Goal: Transaction & Acquisition: Book appointment/travel/reservation

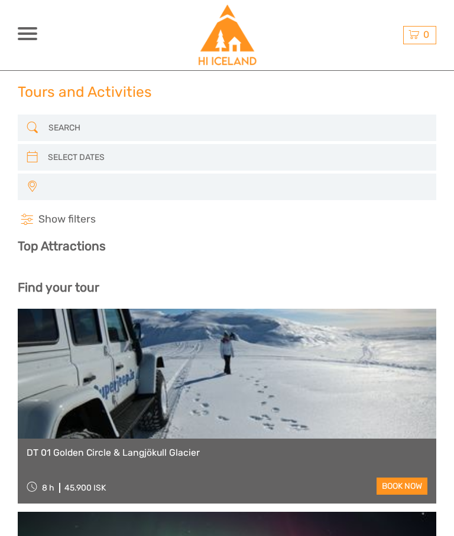
select select
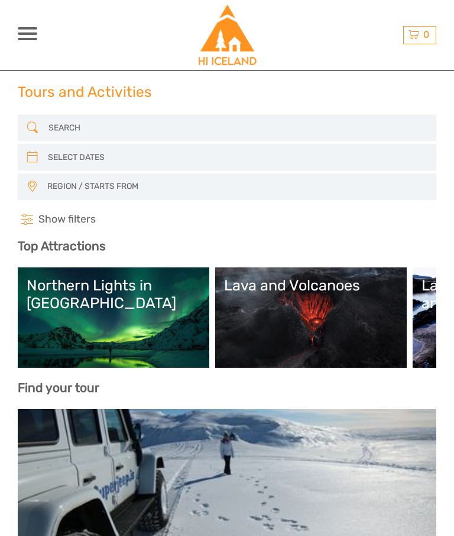
click at [36, 160] on icon at bounding box center [32, 157] width 11 height 18
type input "04/09/2025"
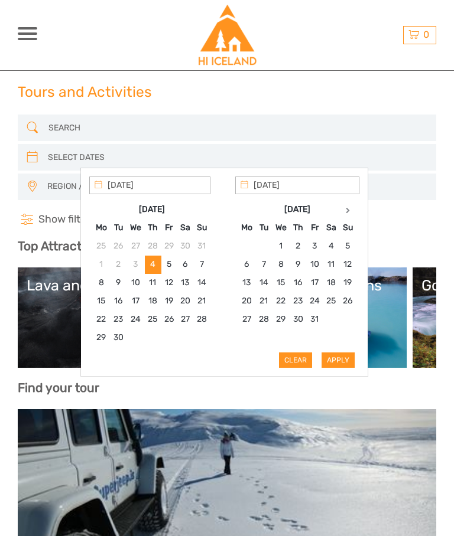
type input "06/09/2025"
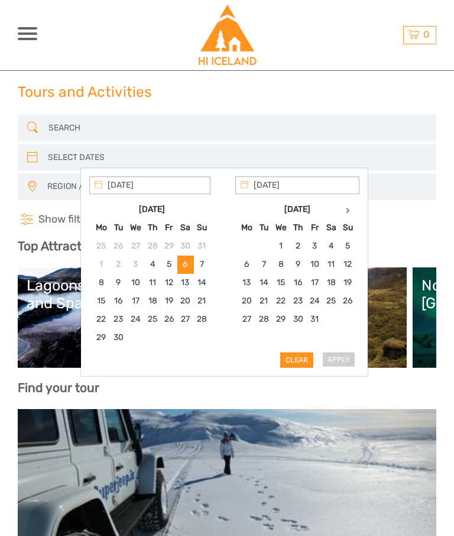
click at [345, 358] on div "Apply Clear" at bounding box center [224, 272] width 270 height 191
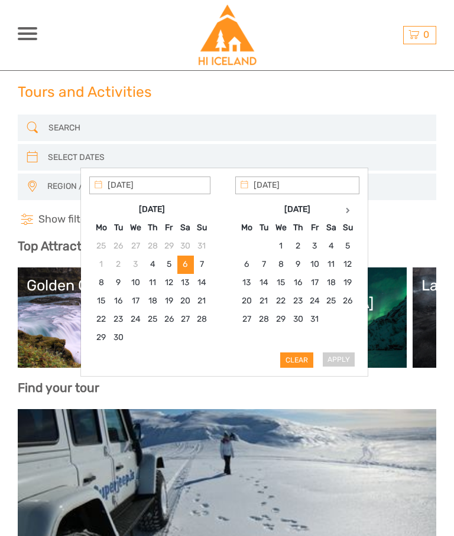
click at [346, 363] on div "Apply Clear" at bounding box center [224, 272] width 270 height 191
click at [348, 354] on div "Apply Clear" at bounding box center [224, 272] width 270 height 191
click at [345, 361] on div "Apply Clear" at bounding box center [224, 272] width 270 height 191
click at [406, 226] on h4 "Show filters Hide filters" at bounding box center [227, 220] width 418 height 14
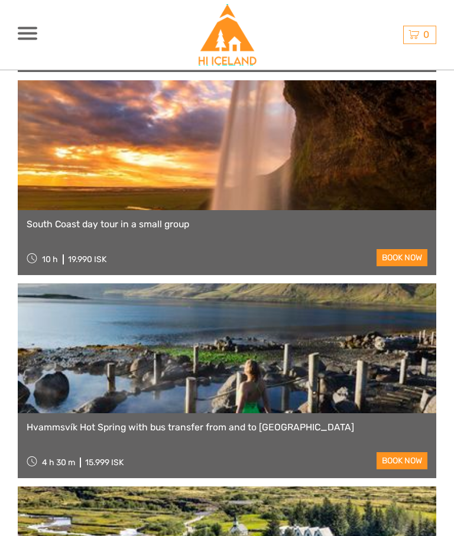
scroll to position [3579, 0]
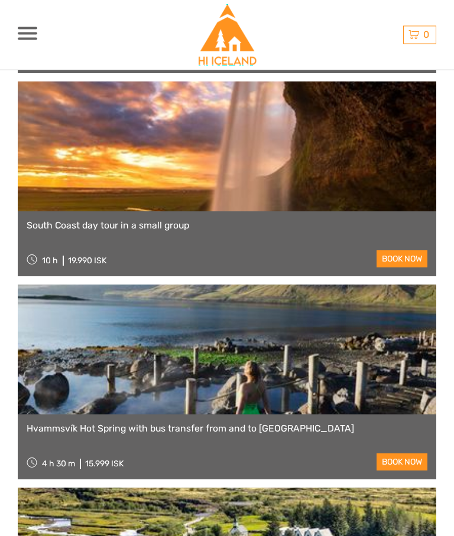
click at [162, 221] on link "South Coast day tour in a small group" at bounding box center [227, 226] width 400 height 11
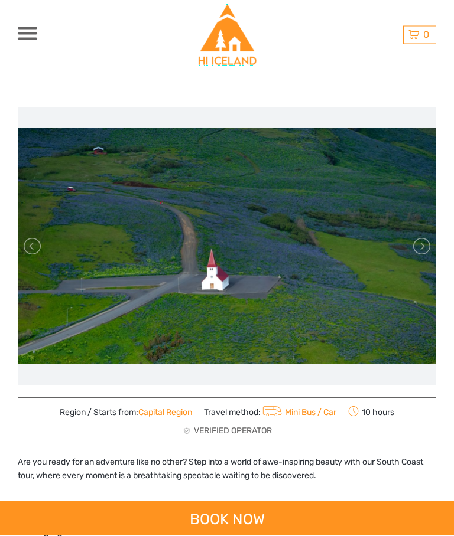
click at [418, 250] on link at bounding box center [420, 246] width 19 height 19
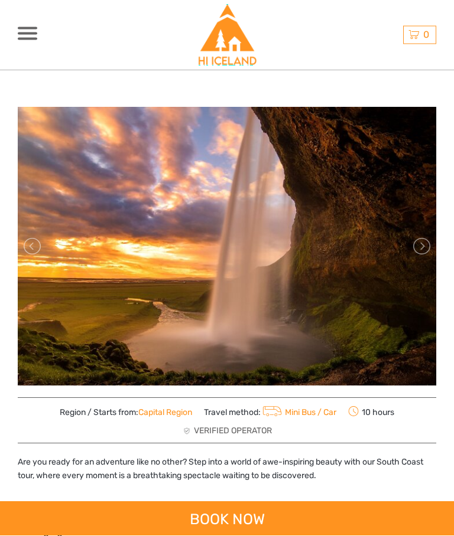
scroll to position [57, 0]
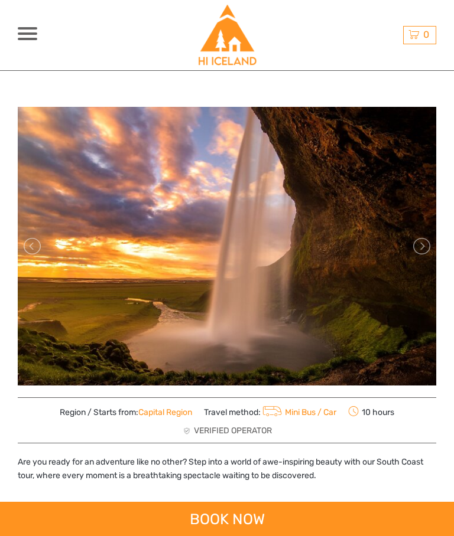
click at [417, 250] on link at bounding box center [420, 246] width 19 height 19
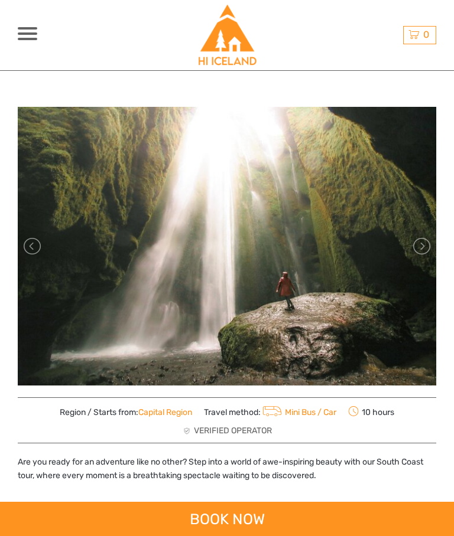
click at [416, 249] on link at bounding box center [420, 246] width 19 height 19
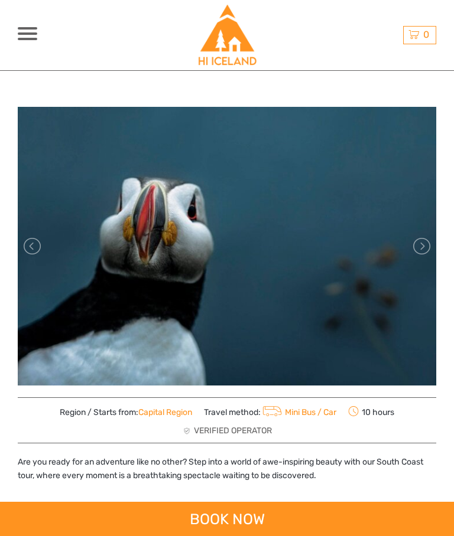
click at [417, 249] on link at bounding box center [420, 246] width 19 height 19
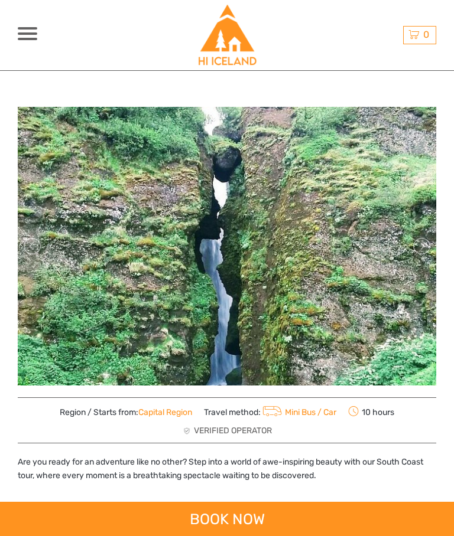
click at [419, 249] on link at bounding box center [420, 246] width 19 height 19
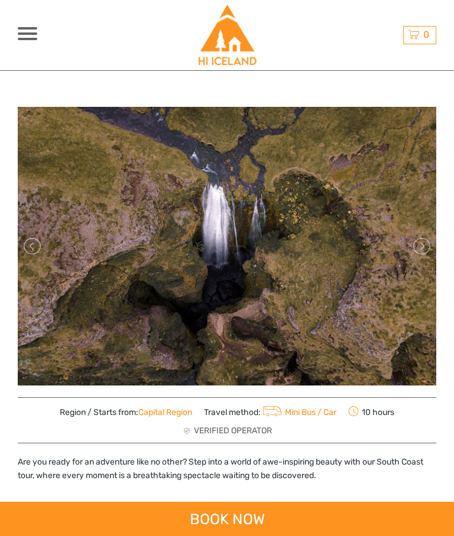
click at [415, 253] on link at bounding box center [420, 246] width 19 height 19
click at [425, 247] on link at bounding box center [420, 246] width 19 height 19
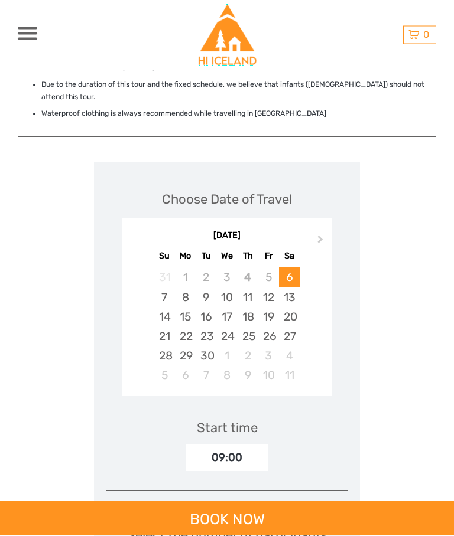
scroll to position [1554, 0]
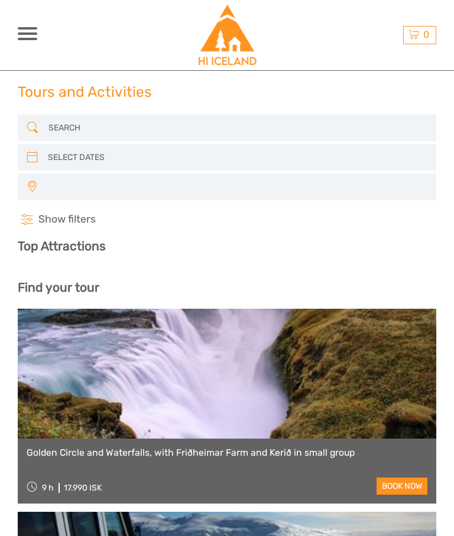
select select
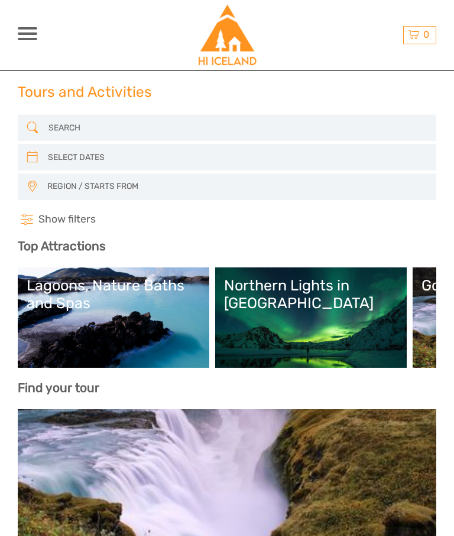
click at [86, 156] on input "search" at bounding box center [226, 157] width 366 height 19
type input "04/09/2025"
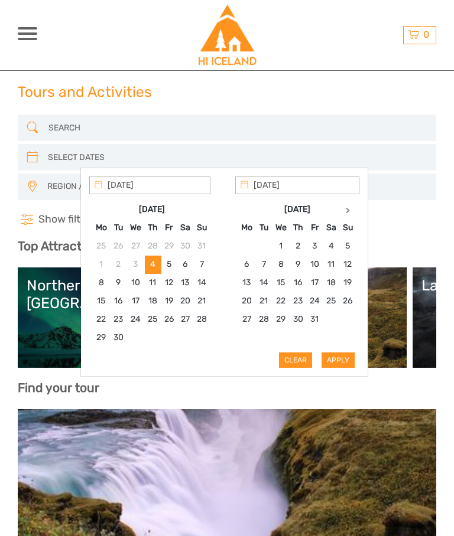
type input "06/09/2025"
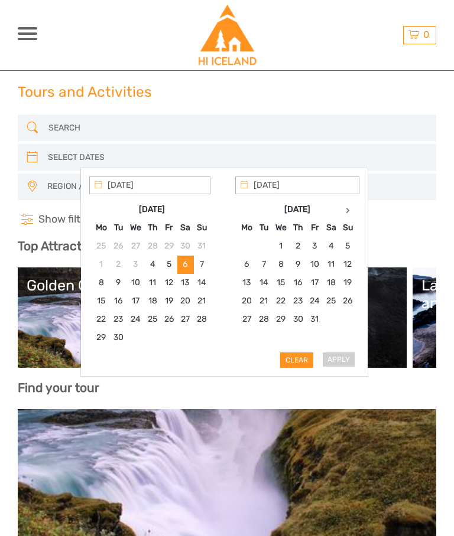
click at [345, 361] on div "Apply Clear" at bounding box center [224, 272] width 270 height 191
click at [407, 213] on h4 "Show filters Hide filters" at bounding box center [227, 220] width 418 height 14
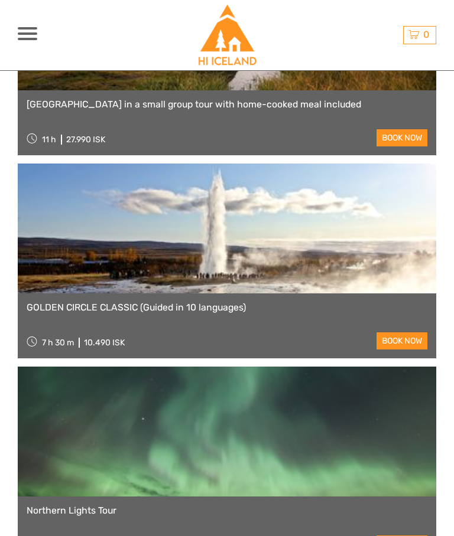
scroll to position [3699, 0]
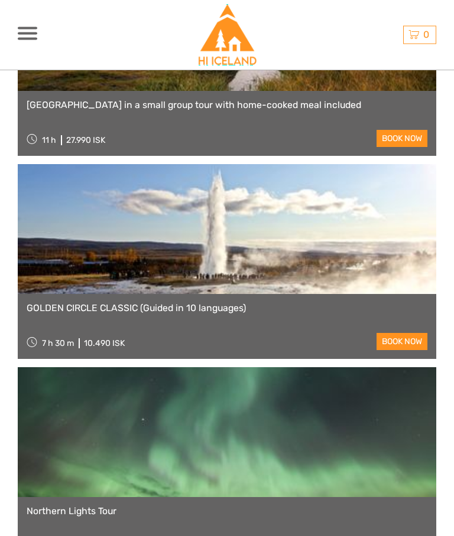
click at [32, 36] on div at bounding box center [27, 33] width 19 height 13
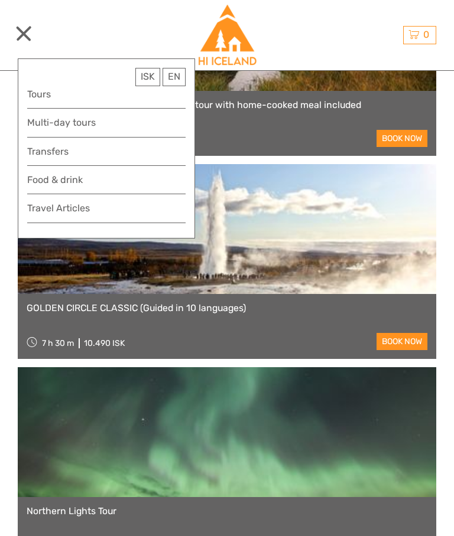
click at [146, 77] on span "ISK" at bounding box center [148, 76] width 14 height 11
click at [134, 147] on link "$" at bounding box center [139, 146] width 40 height 20
click at [175, 80] on div "EN English Español Deutsch" at bounding box center [173, 77] width 23 height 18
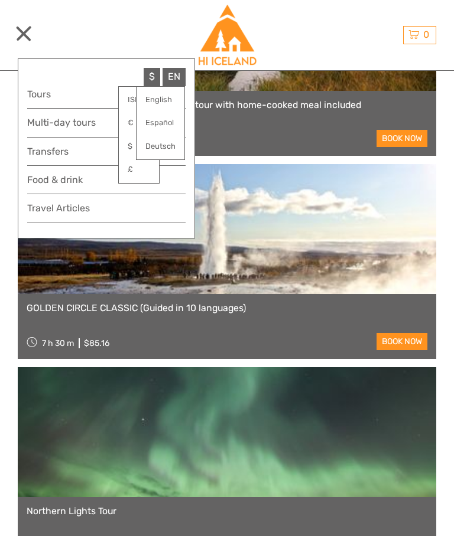
click at [172, 99] on link "English" at bounding box center [160, 100] width 48 height 20
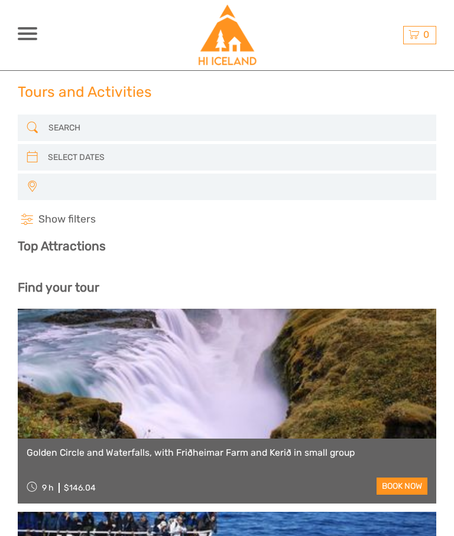
select select
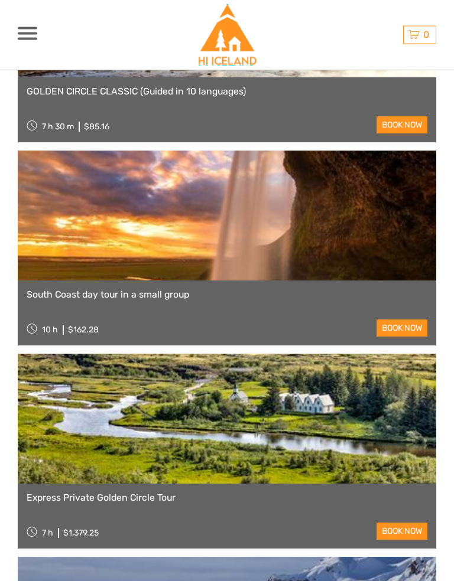
scroll to position [2697, 0]
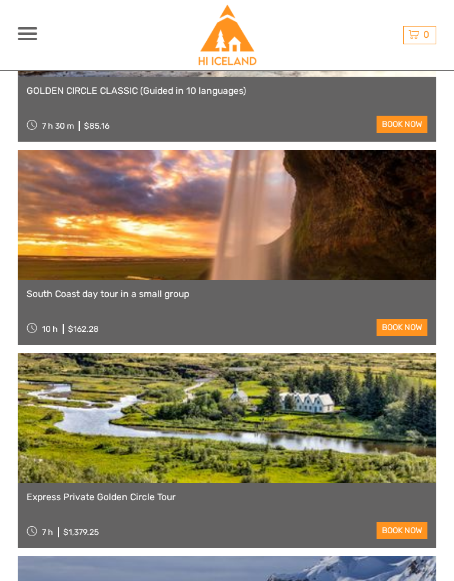
click at [166, 293] on link "South Coast day tour in a small group" at bounding box center [227, 294] width 400 height 11
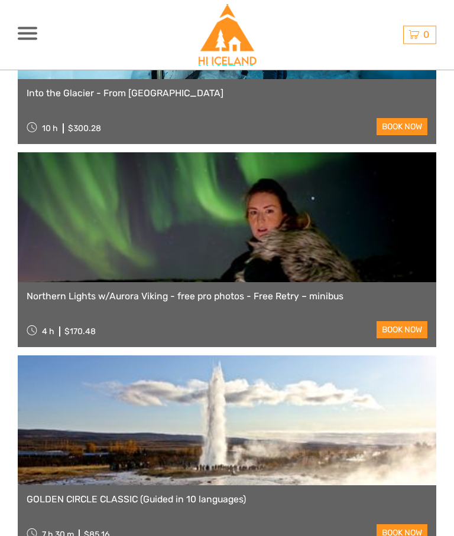
scroll to position [2284, 0]
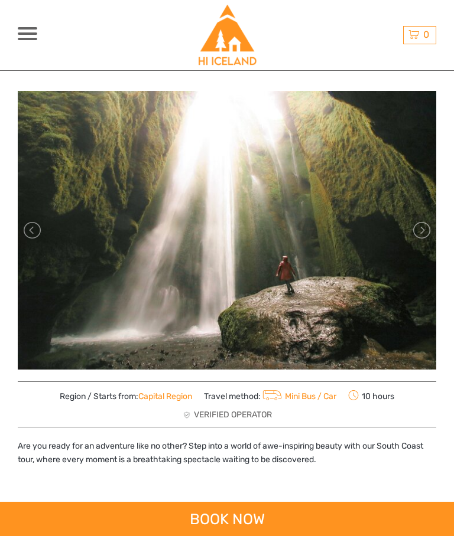
scroll to position [72, 0]
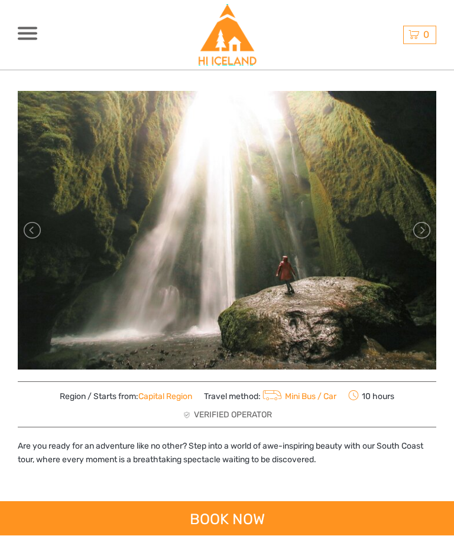
click at [420, 236] on link at bounding box center [420, 230] width 19 height 19
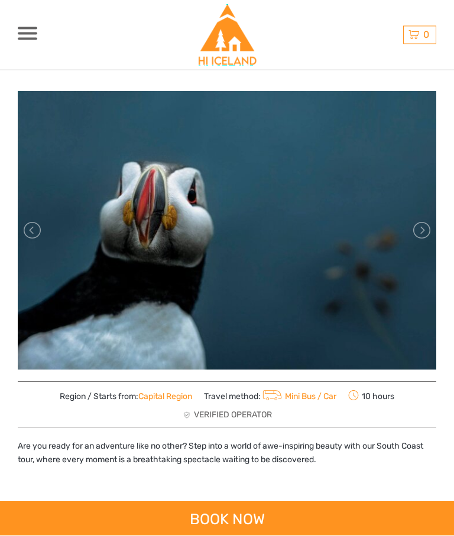
scroll to position [73, 0]
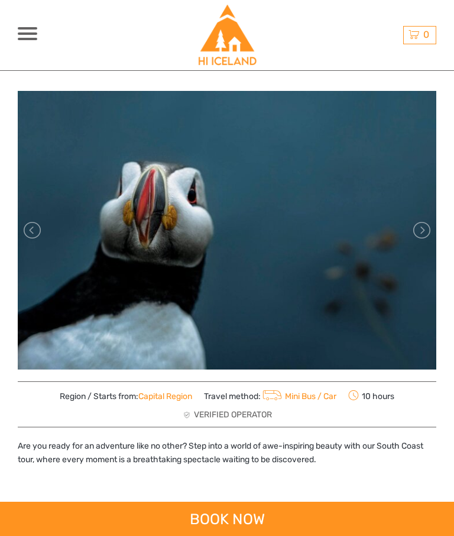
click at [417, 233] on link at bounding box center [420, 230] width 19 height 19
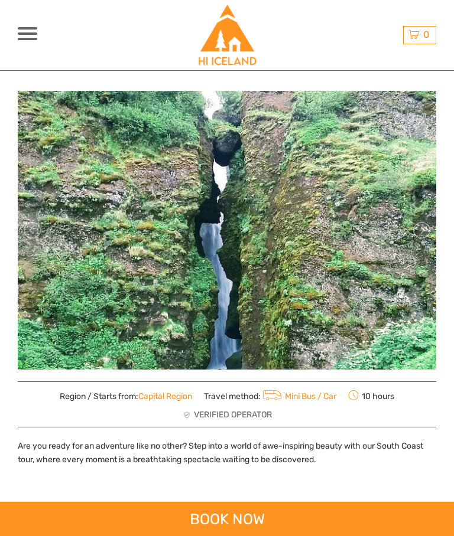
click at [417, 234] on link at bounding box center [420, 230] width 19 height 19
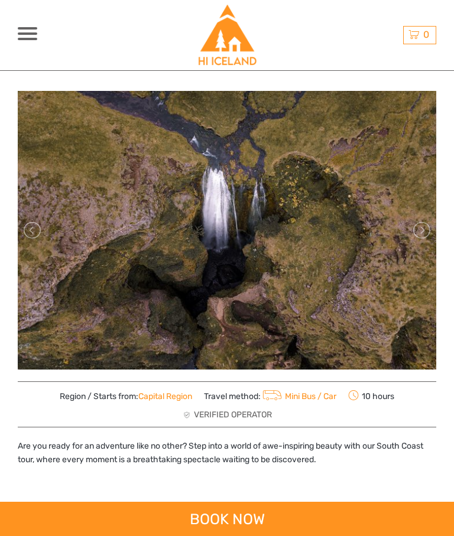
click at [418, 233] on link at bounding box center [420, 230] width 19 height 19
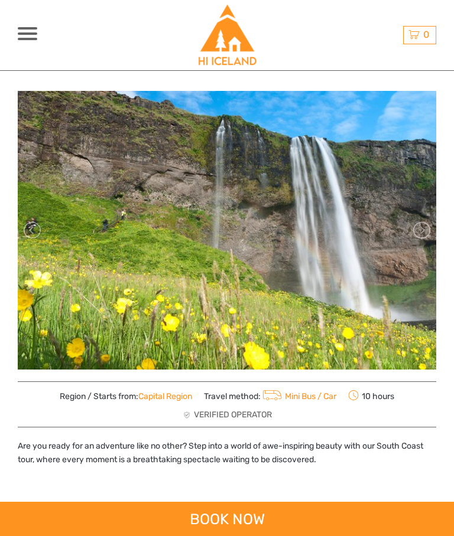
click at [418, 233] on link at bounding box center [420, 230] width 19 height 19
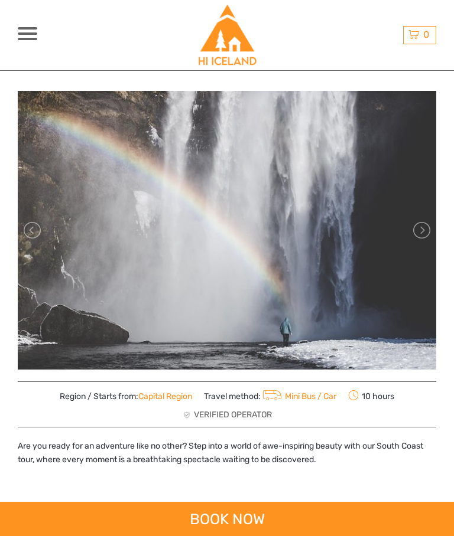
click at [418, 234] on link at bounding box center [420, 230] width 19 height 19
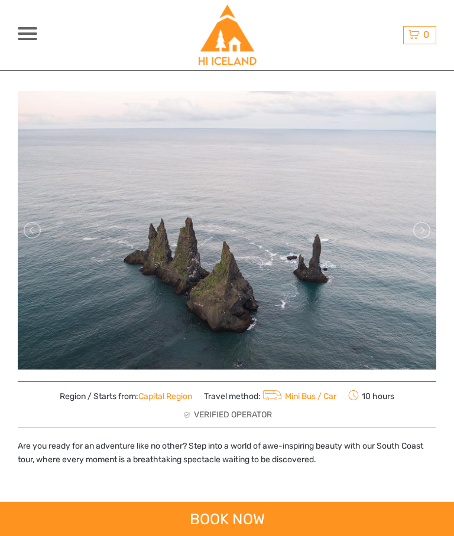
click at [420, 234] on link at bounding box center [420, 230] width 19 height 19
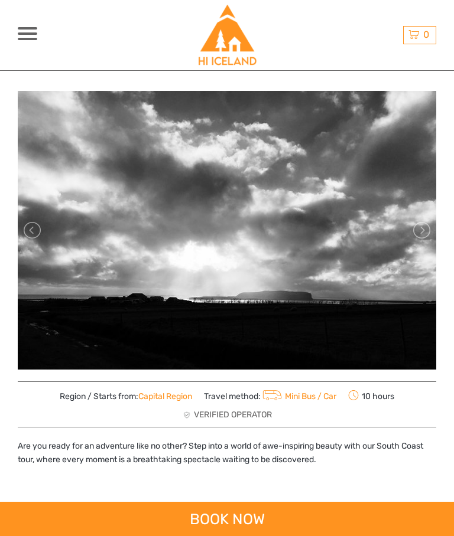
click at [422, 233] on link at bounding box center [420, 230] width 19 height 19
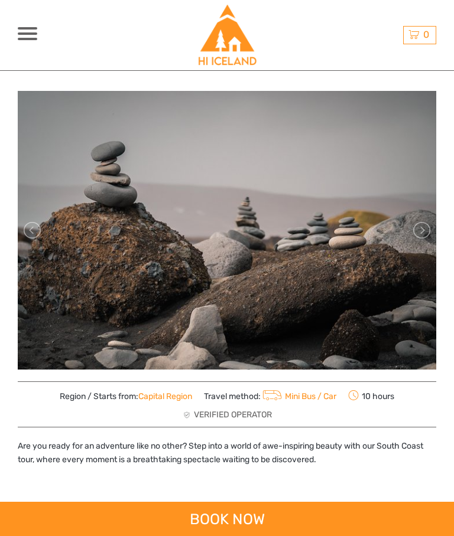
click at [426, 233] on link at bounding box center [420, 230] width 19 height 19
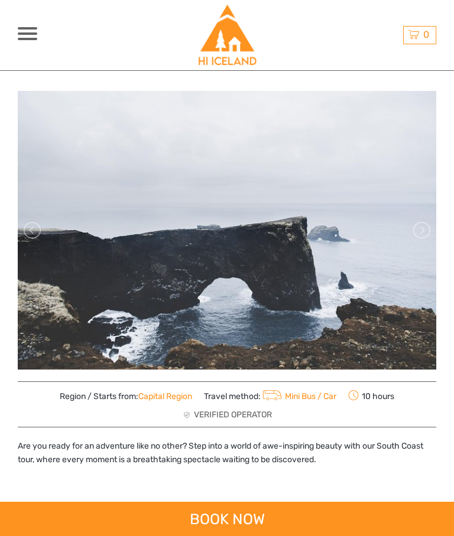
click at [421, 234] on link at bounding box center [420, 230] width 19 height 19
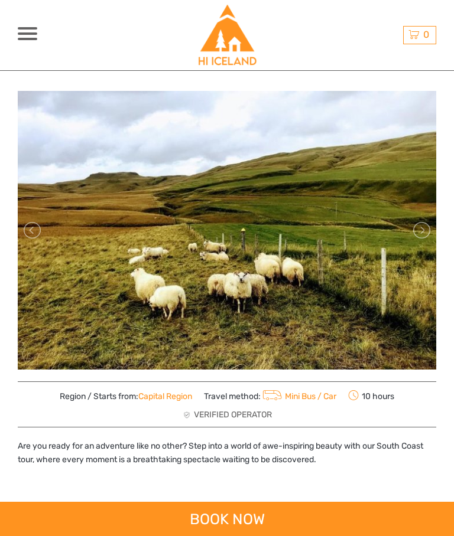
click at [423, 235] on link at bounding box center [420, 230] width 19 height 19
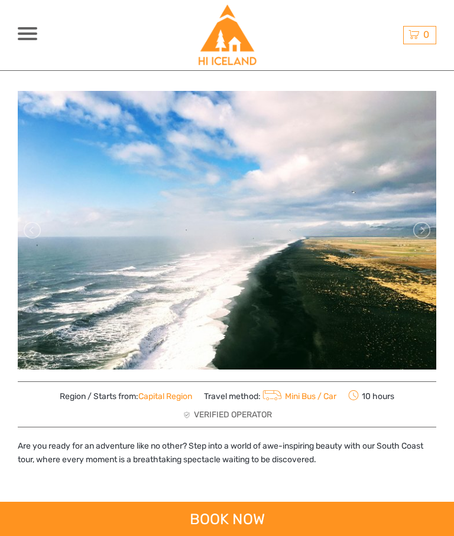
click at [424, 234] on link at bounding box center [420, 230] width 19 height 19
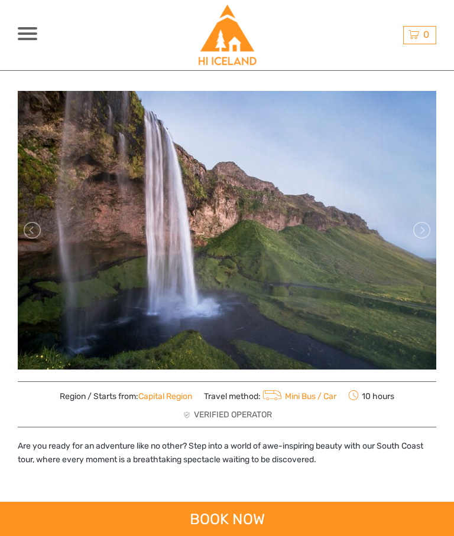
click at [422, 235] on link at bounding box center [420, 230] width 19 height 19
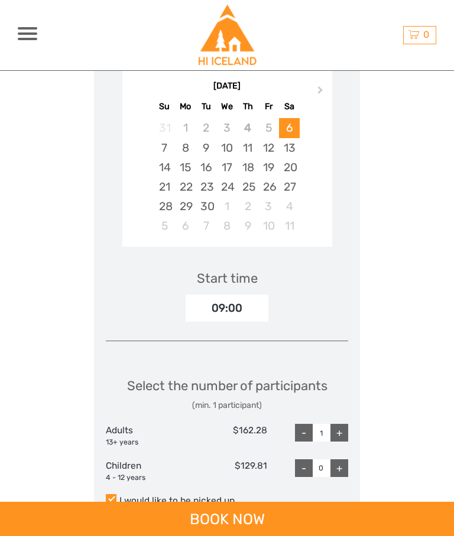
scroll to position [1685, 0]
